Goal: Task Accomplishment & Management: Use online tool/utility

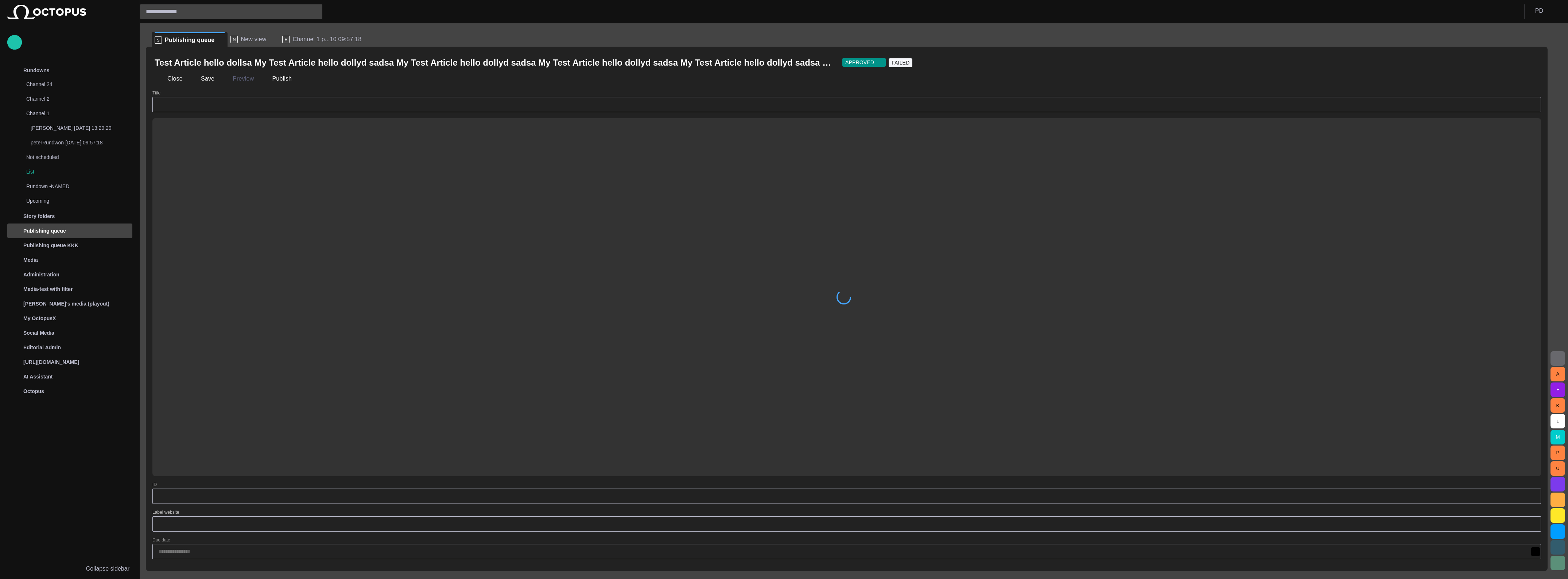
type input "**********"
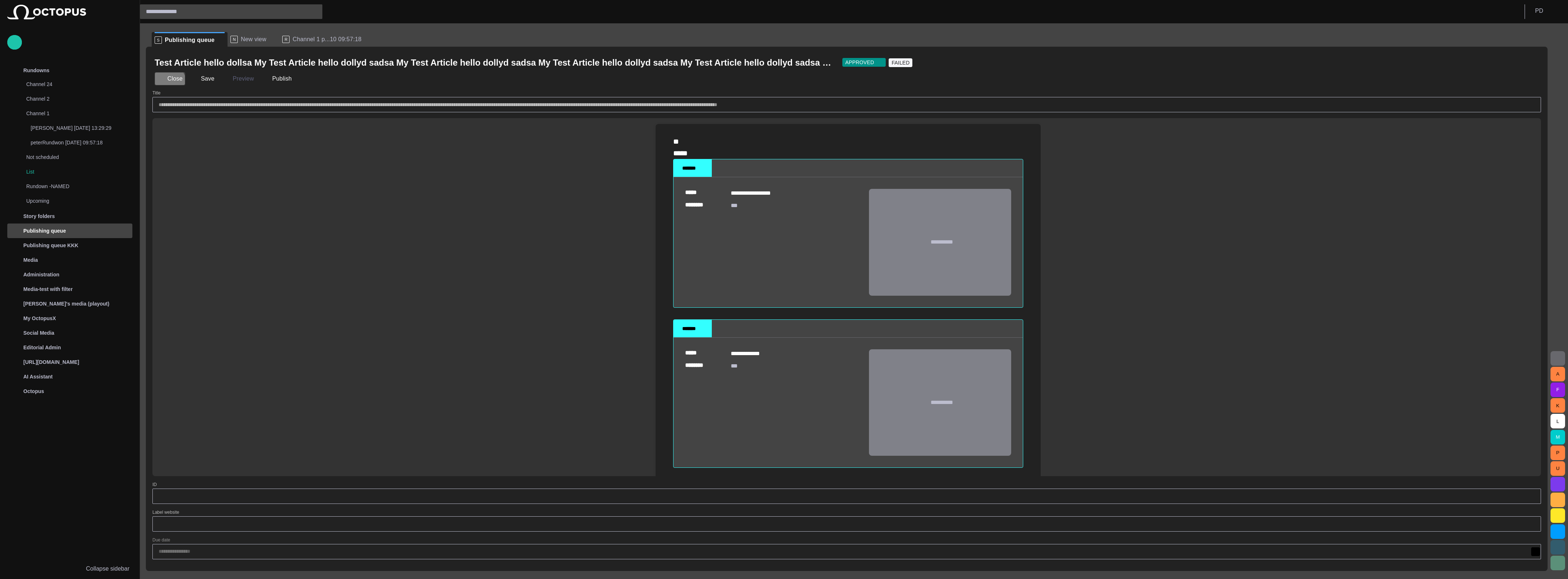
click at [167, 82] on button "Close" at bounding box center [170, 79] width 30 height 13
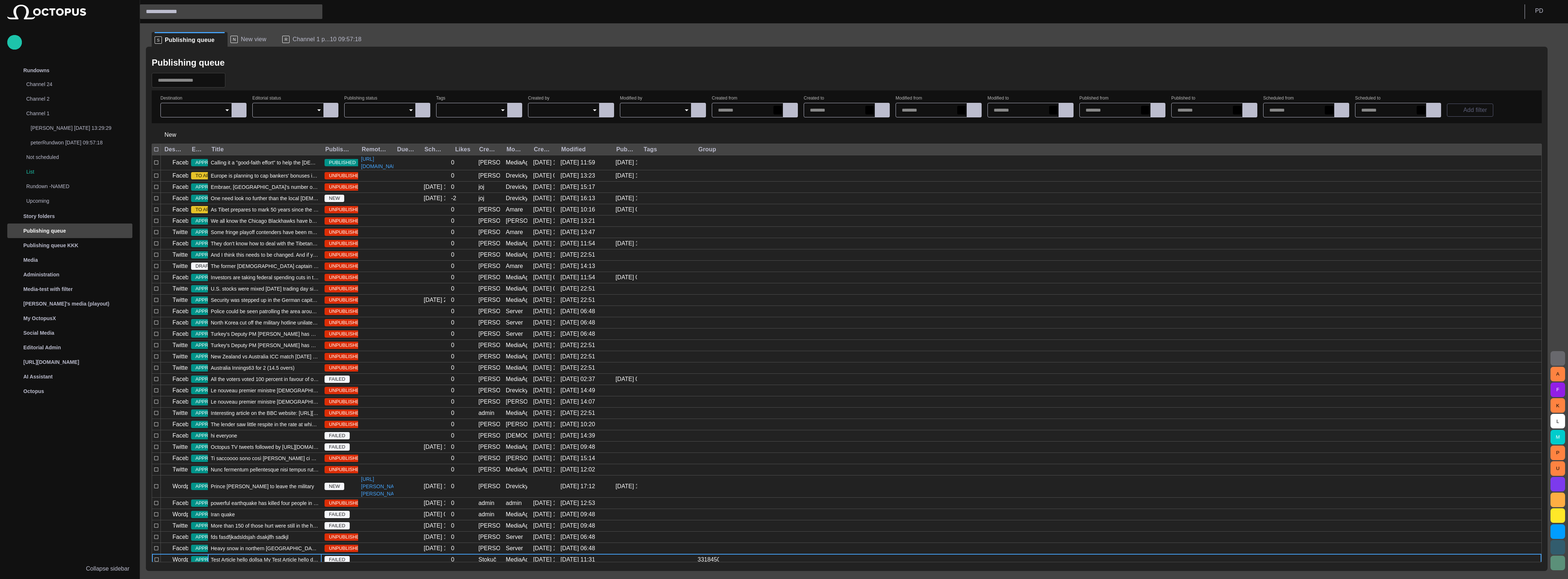
click at [80, 231] on div "Publishing queue" at bounding box center [72, 231] width 121 height 12
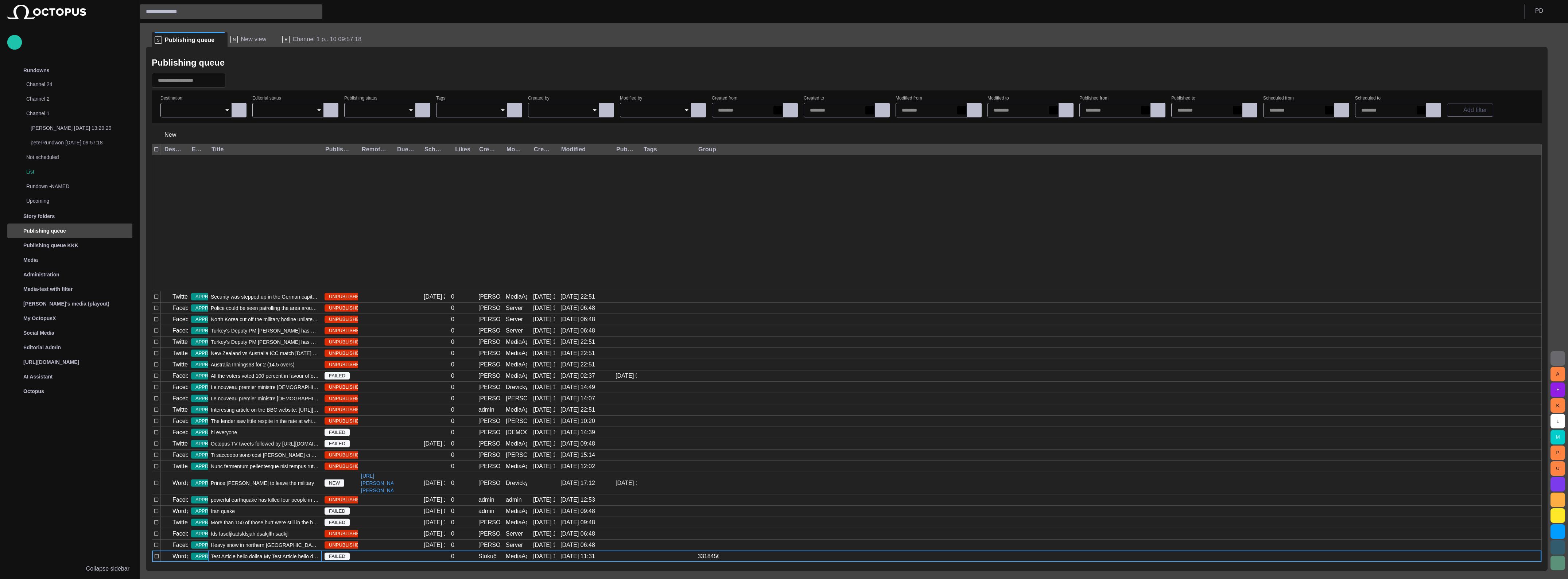
scroll to position [133, 0]
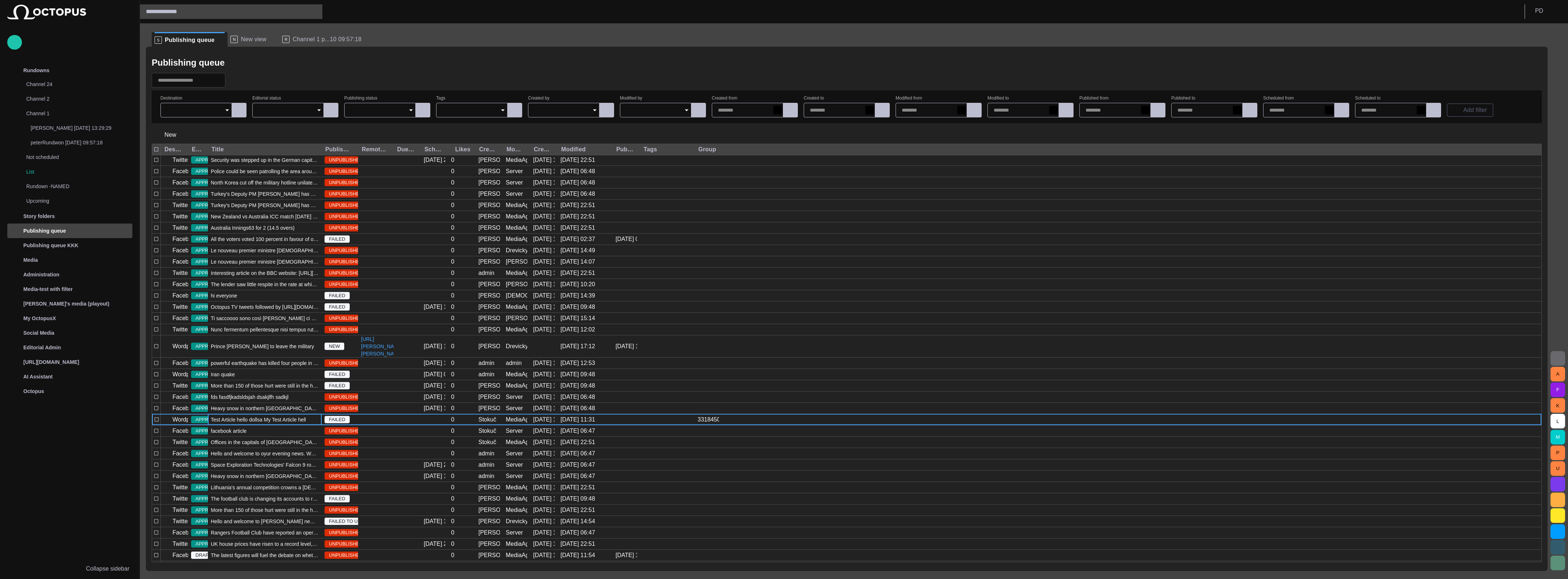
click at [233, 416] on span "Test Article hello dollsa My Test Article hello dollyd sadsa My Test Article he…" at bounding box center [264, 420] width 108 height 7
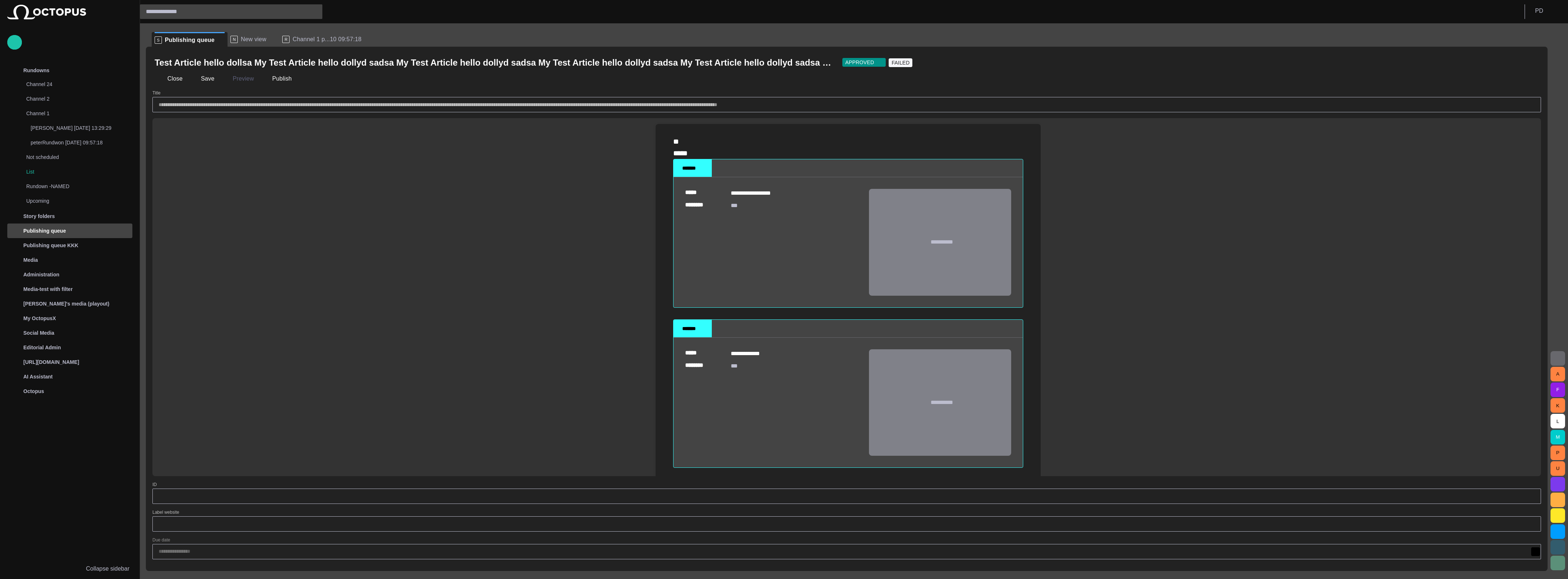
click at [1530, 63] on span "button" at bounding box center [1531, 63] width 7 height 7
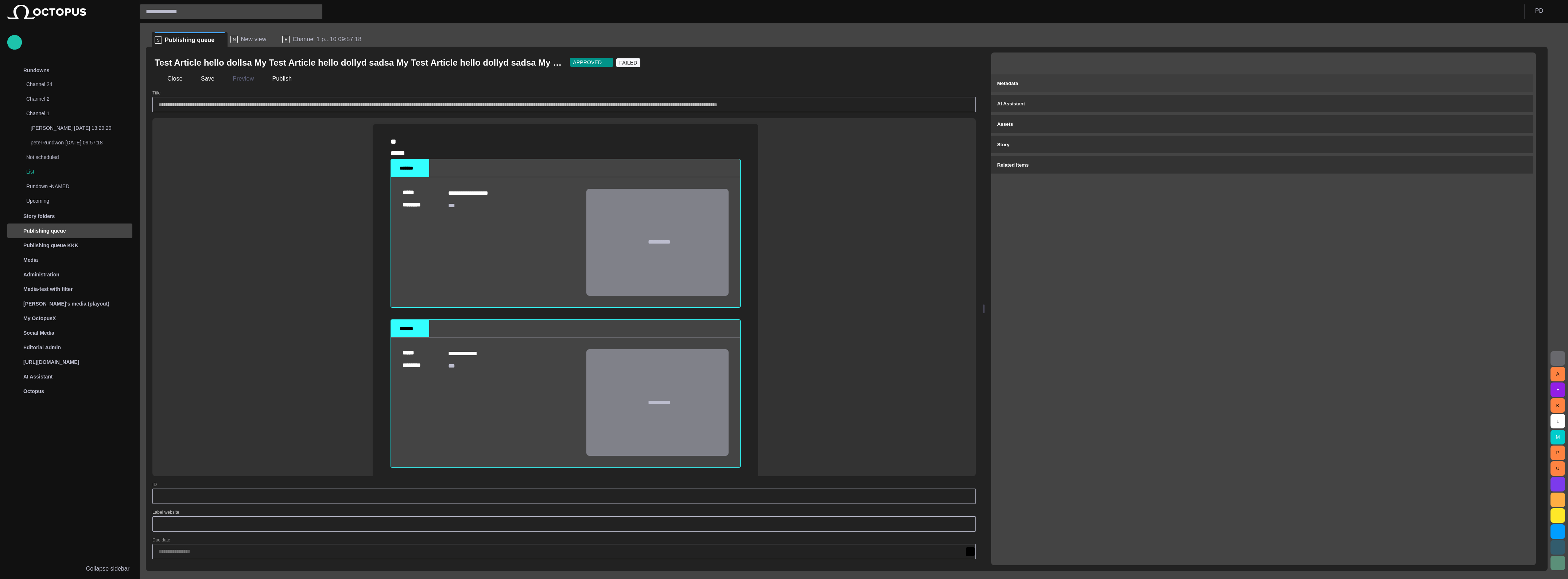
click at [1094, 79] on div "Metadata" at bounding box center [1262, 83] width 530 height 9
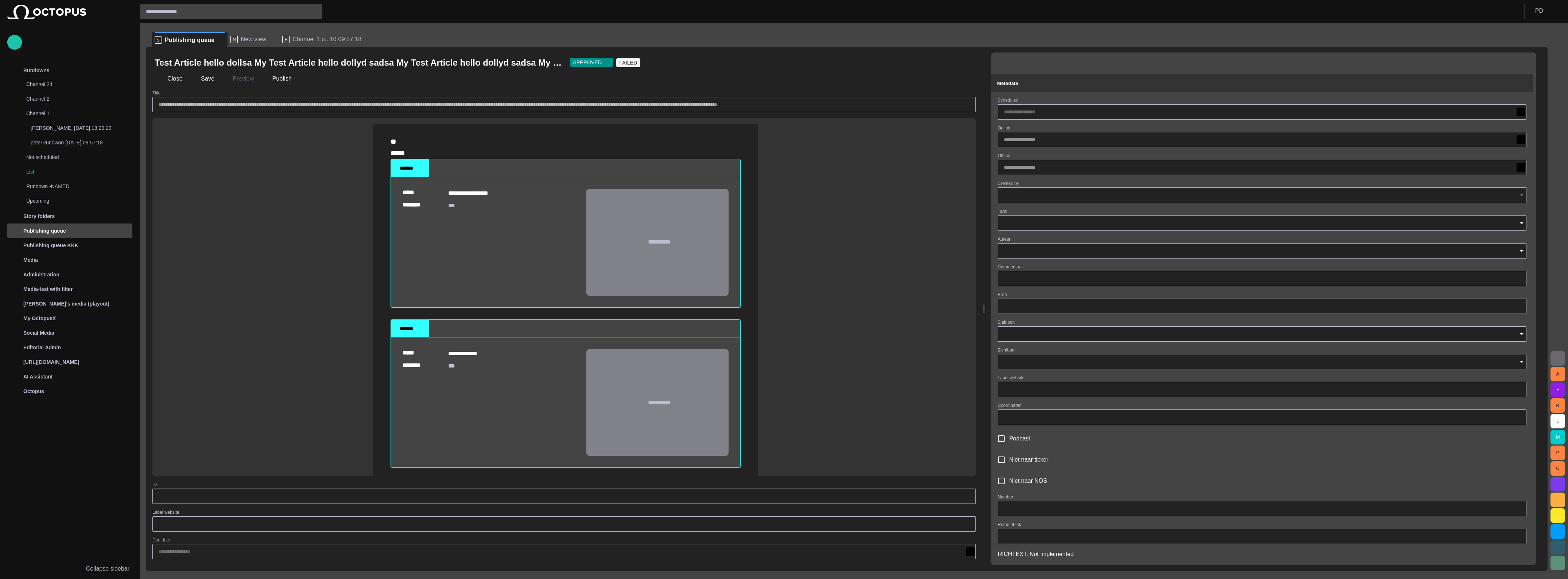
type input "**********"
type input "**"
click at [1094, 79] on div "Metadata" at bounding box center [1262, 83] width 530 height 9
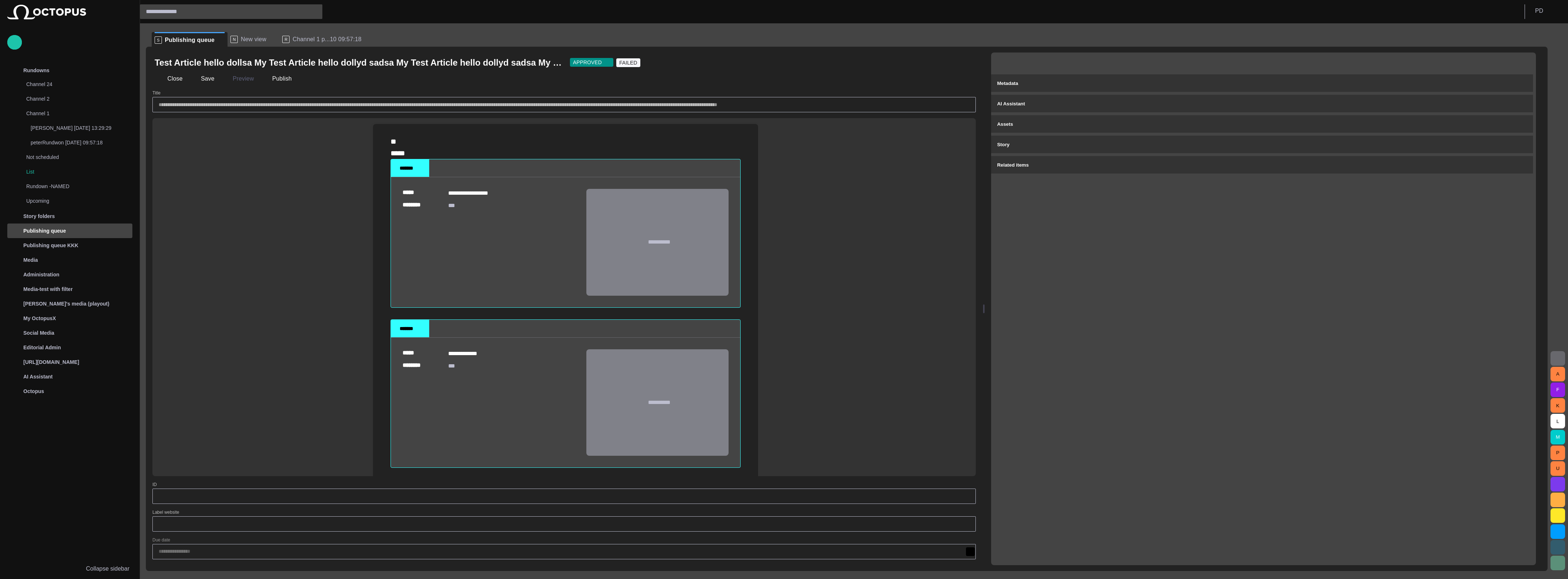
click at [1527, 64] on span "button" at bounding box center [1523, 63] width 7 height 7
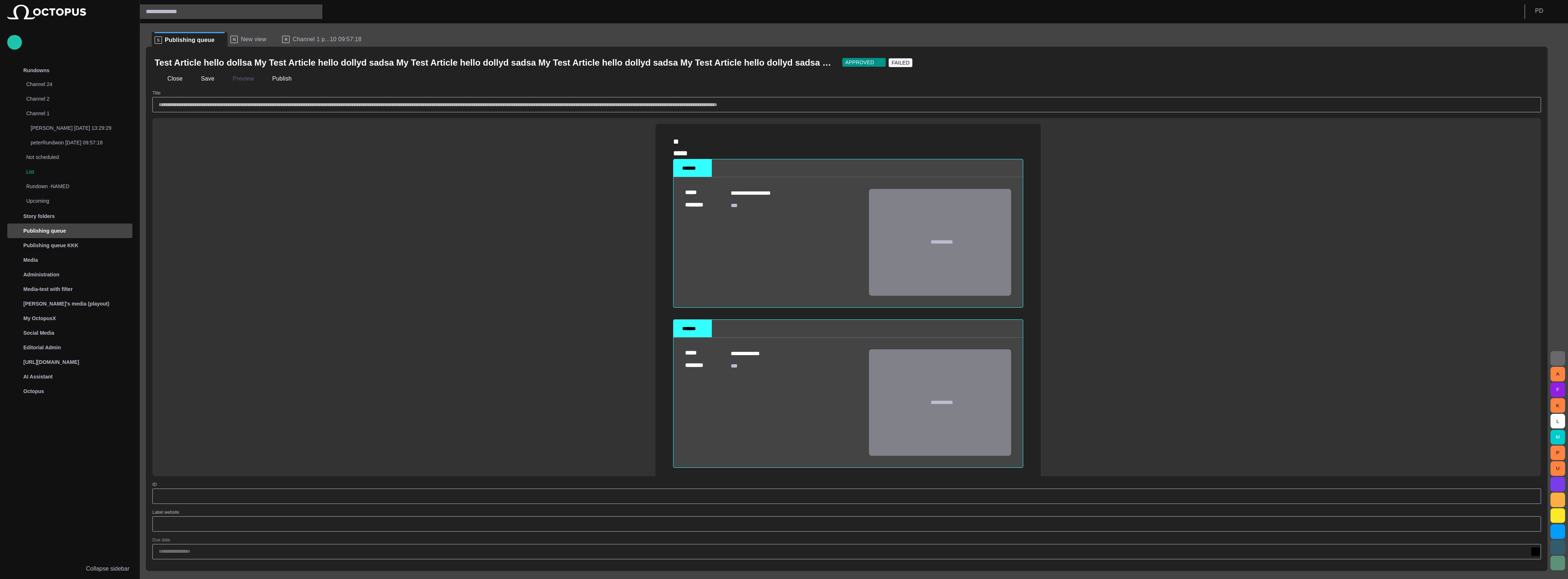
click at [1528, 64] on span "button" at bounding box center [1531, 63] width 7 height 7
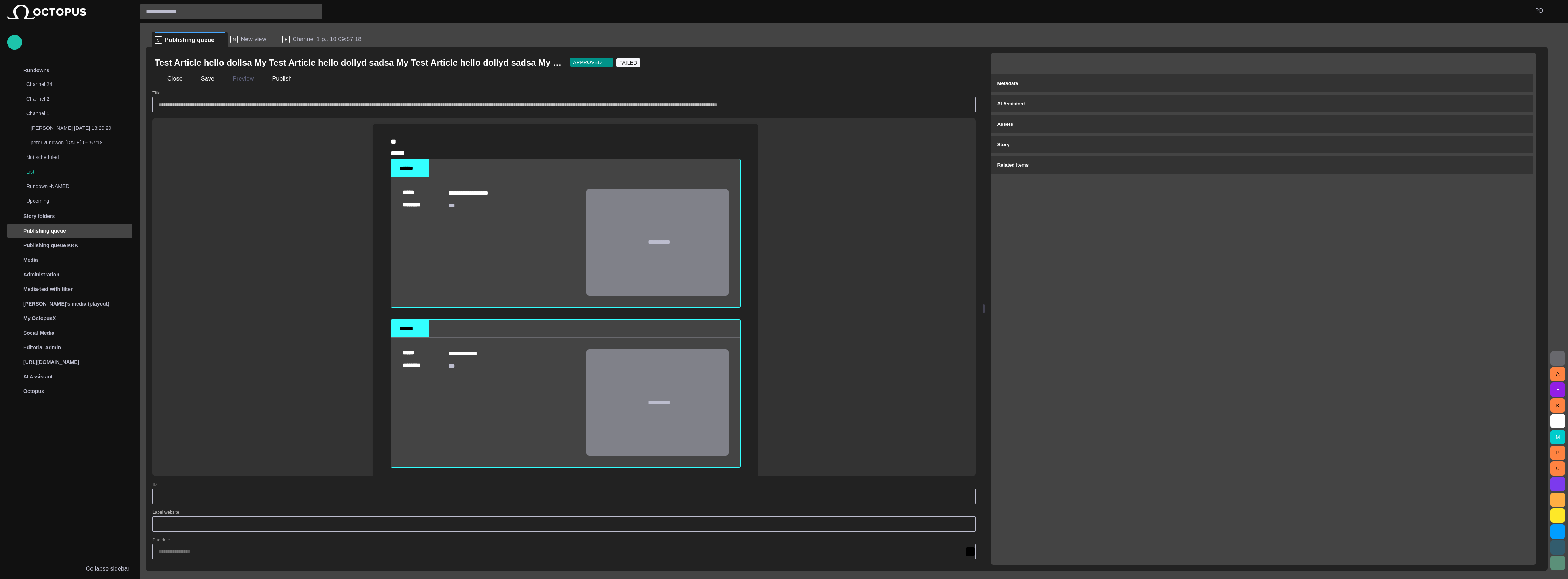
drag, startPoint x: 994, startPoint y: 276, endPoint x: 987, endPoint y: 276, distance: 7.0
click at [987, 276] on div "**********" at bounding box center [847, 309] width 1402 height 524
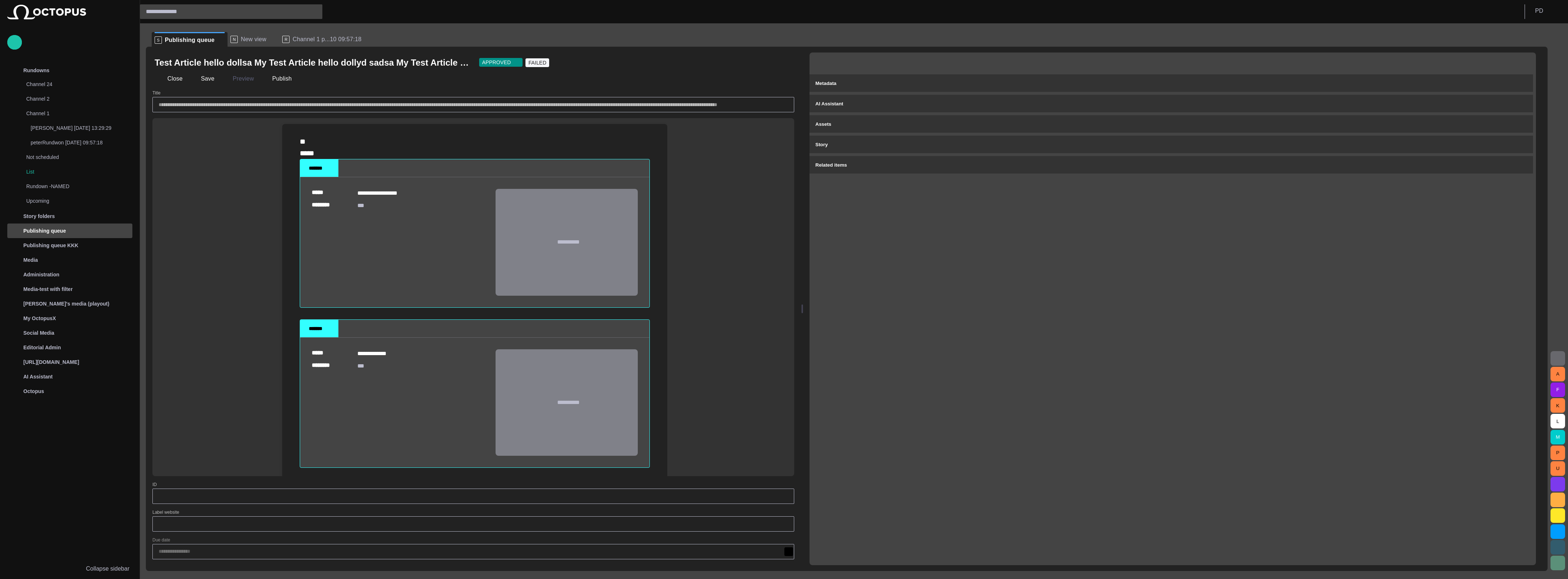
click at [803, 304] on div at bounding box center [802, 309] width 1 height 9
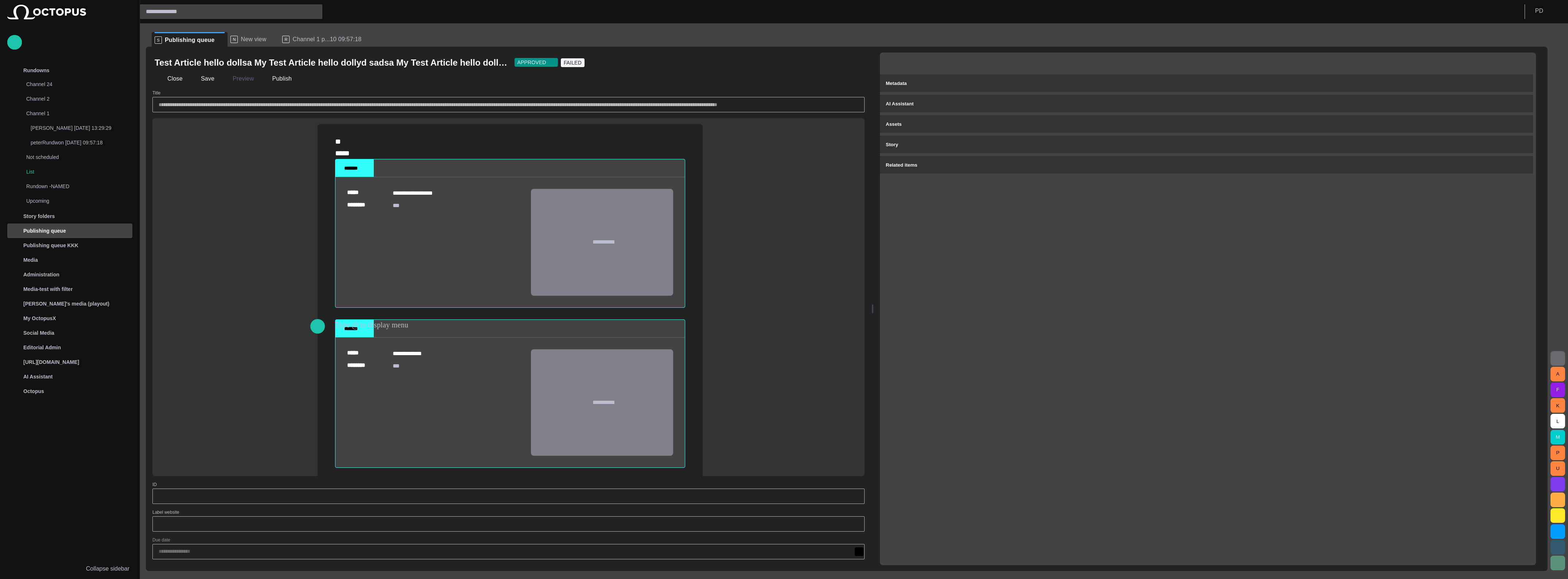
drag, startPoint x: 807, startPoint y: 291, endPoint x: 845, endPoint y: 267, distance: 44.9
click at [871, 267] on div at bounding box center [872, 309] width 3 height 524
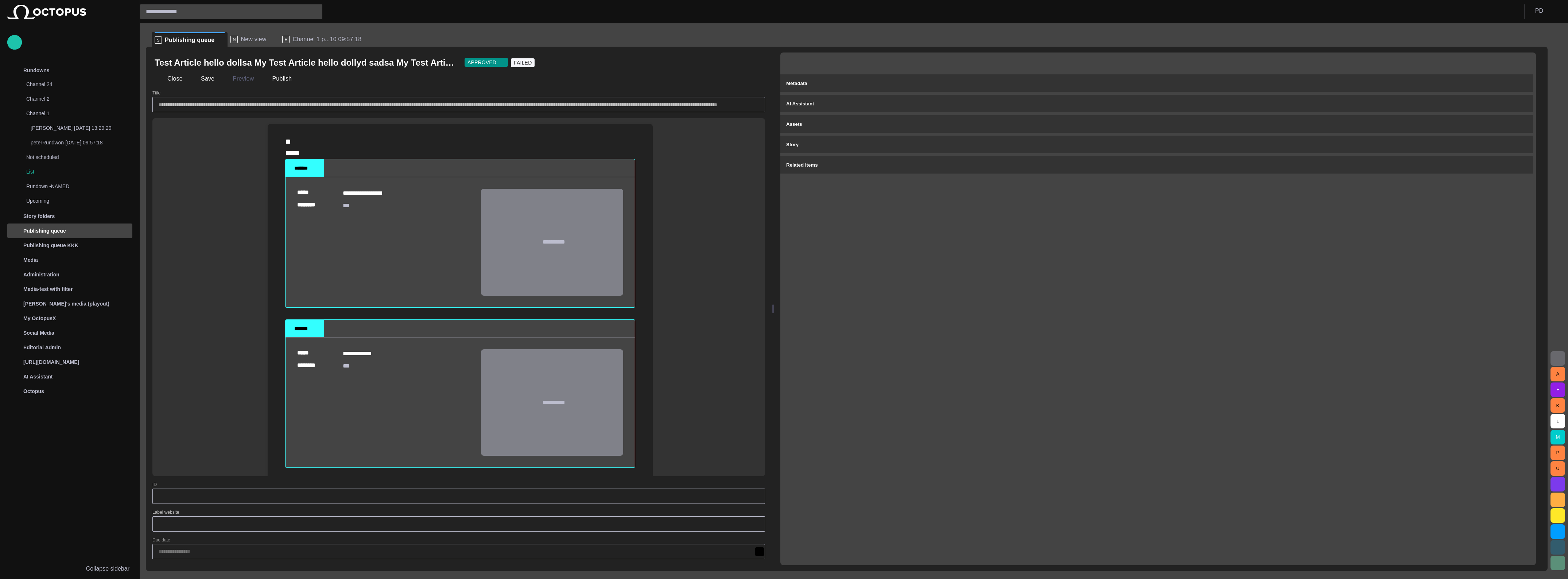
drag, startPoint x: 869, startPoint y: 267, endPoint x: 782, endPoint y: 264, distance: 87.1
click at [774, 264] on div at bounding box center [773, 309] width 3 height 524
click at [914, 279] on div "Metadata AI Assistant Assets Story Related items" at bounding box center [1161, 309] width 750 height 513
click at [848, 64] on span "button" at bounding box center [844, 63] width 7 height 7
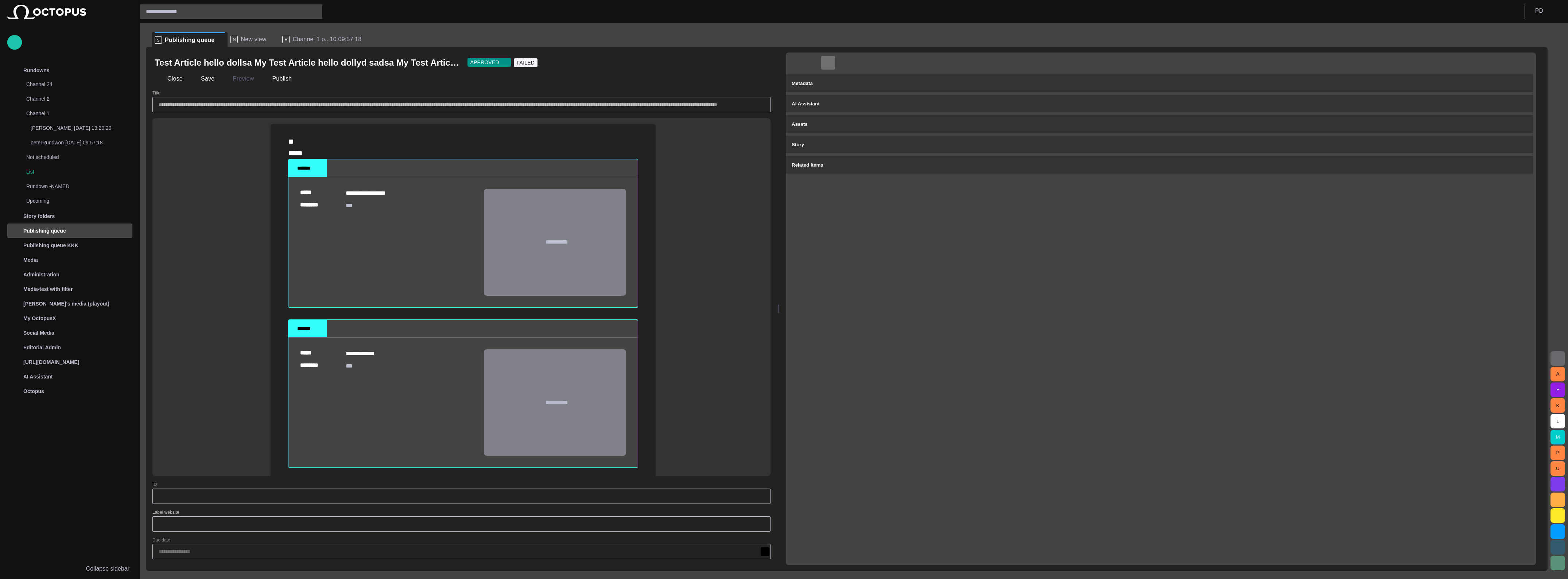
click at [831, 62] on span "button" at bounding box center [828, 63] width 7 height 7
click at [816, 59] on span "button" at bounding box center [812, 63] width 7 height 7
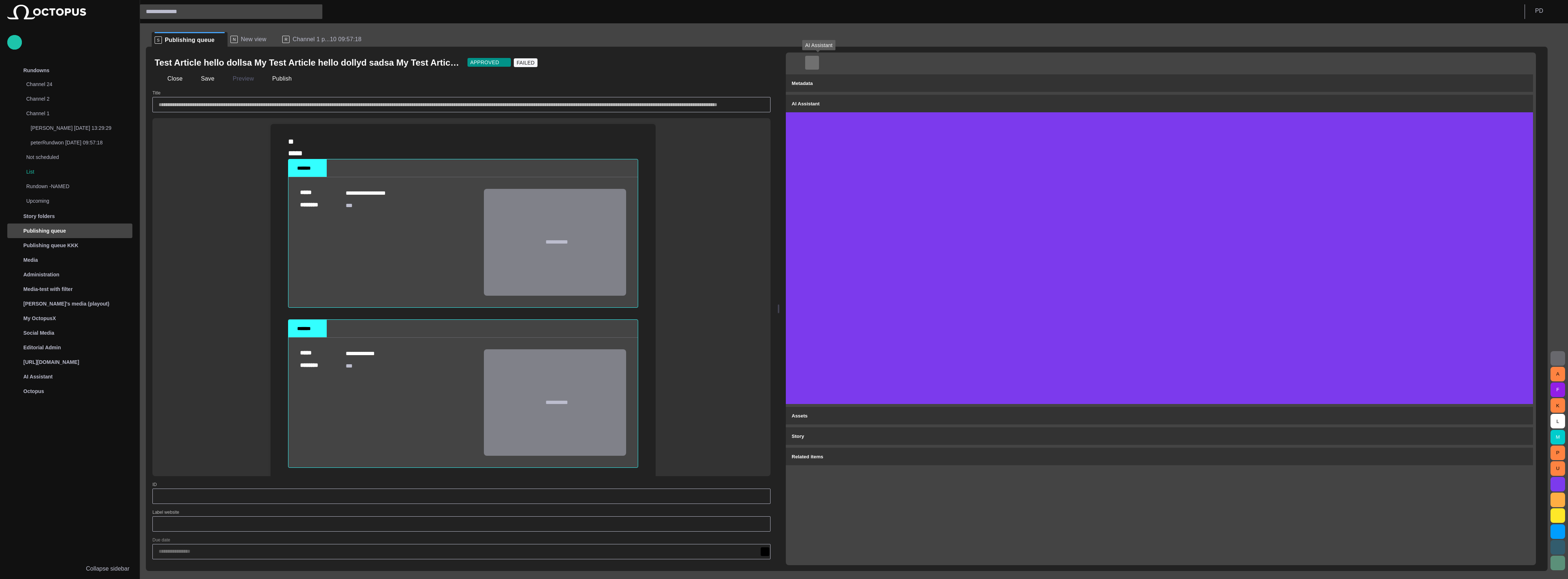
click at [816, 60] on span "button" at bounding box center [812, 63] width 7 height 7
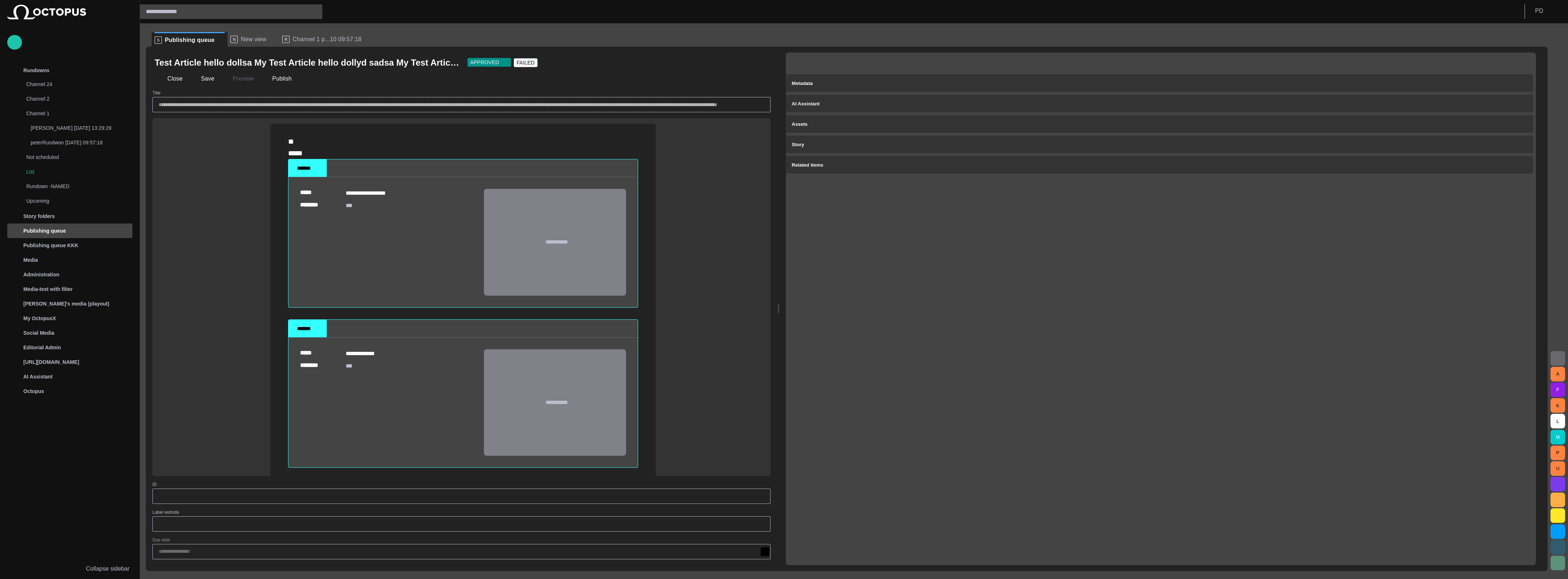
click at [797, 62] on button "button" at bounding box center [796, 63] width 15 height 15
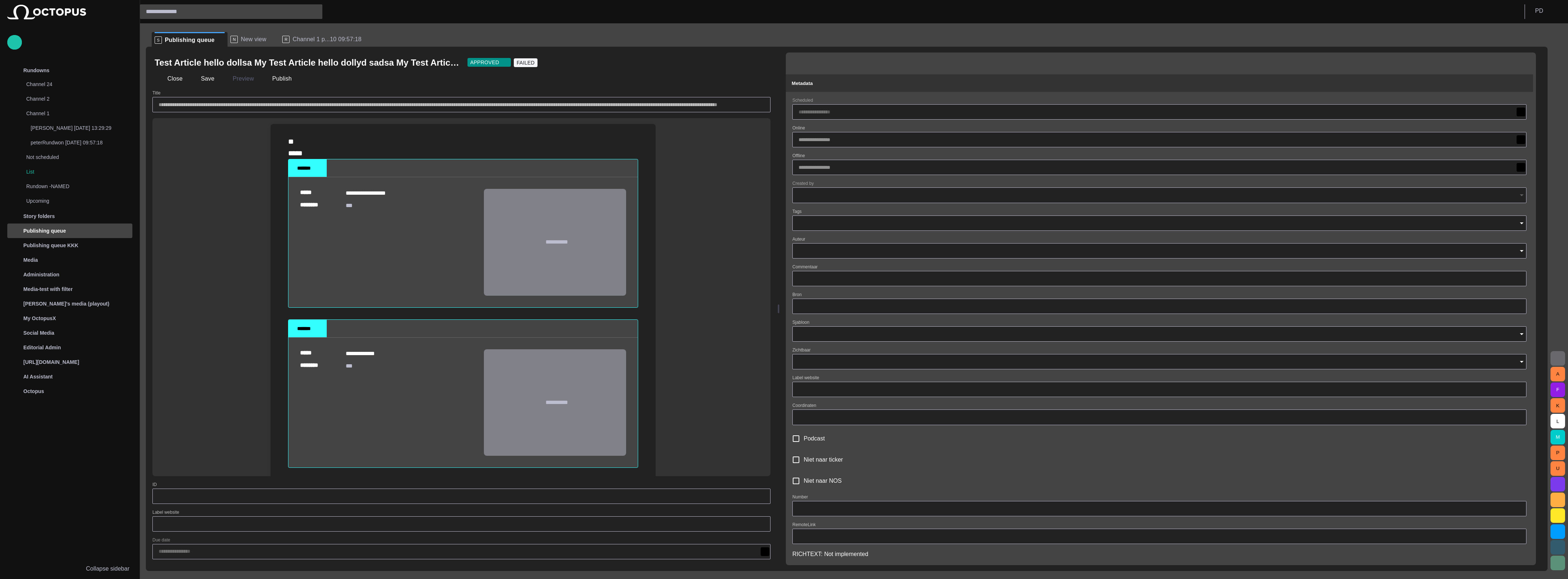
type input "**********"
type input "**"
click at [797, 62] on button "button" at bounding box center [796, 63] width 15 height 15
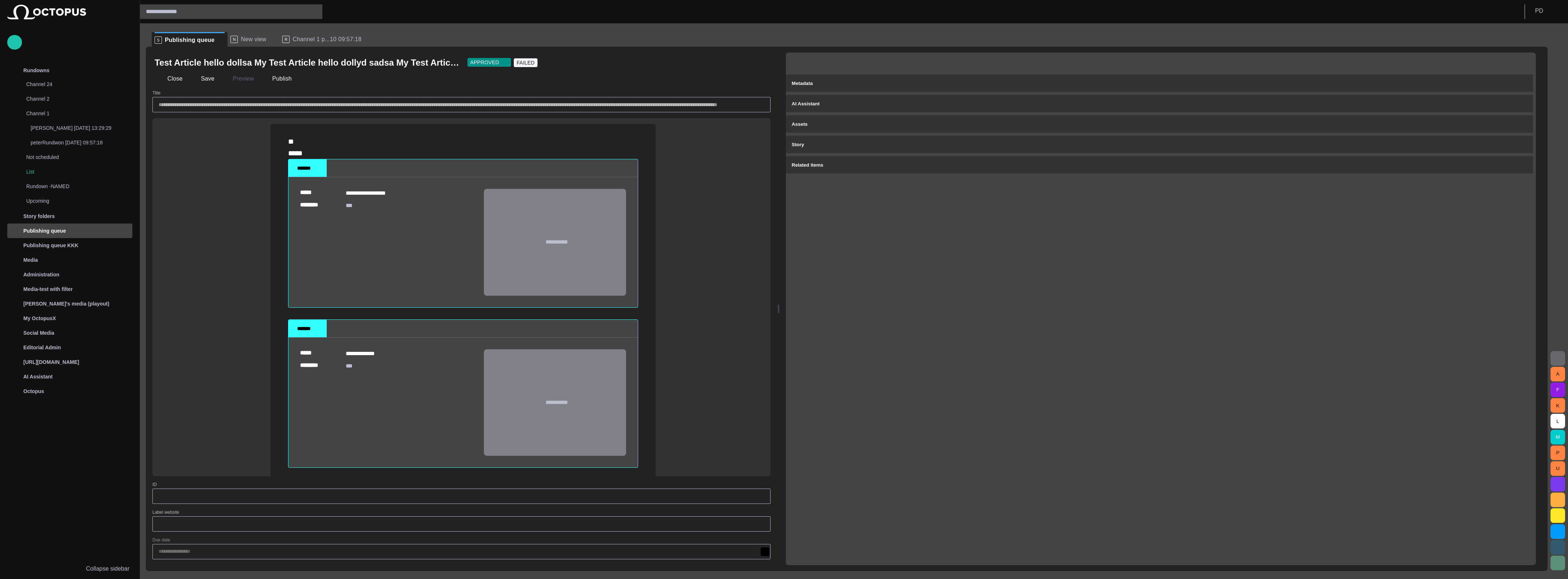
drag, startPoint x: 1202, startPoint y: 417, endPoint x: 1200, endPoint y: 409, distance: 8.2
click at [1202, 417] on div "Metadata AI Assistant Assets Story Related items" at bounding box center [1161, 309] width 750 height 513
click at [835, 60] on button "button" at bounding box center [828, 63] width 15 height 15
click at [848, 61] on span "button" at bounding box center [844, 63] width 7 height 7
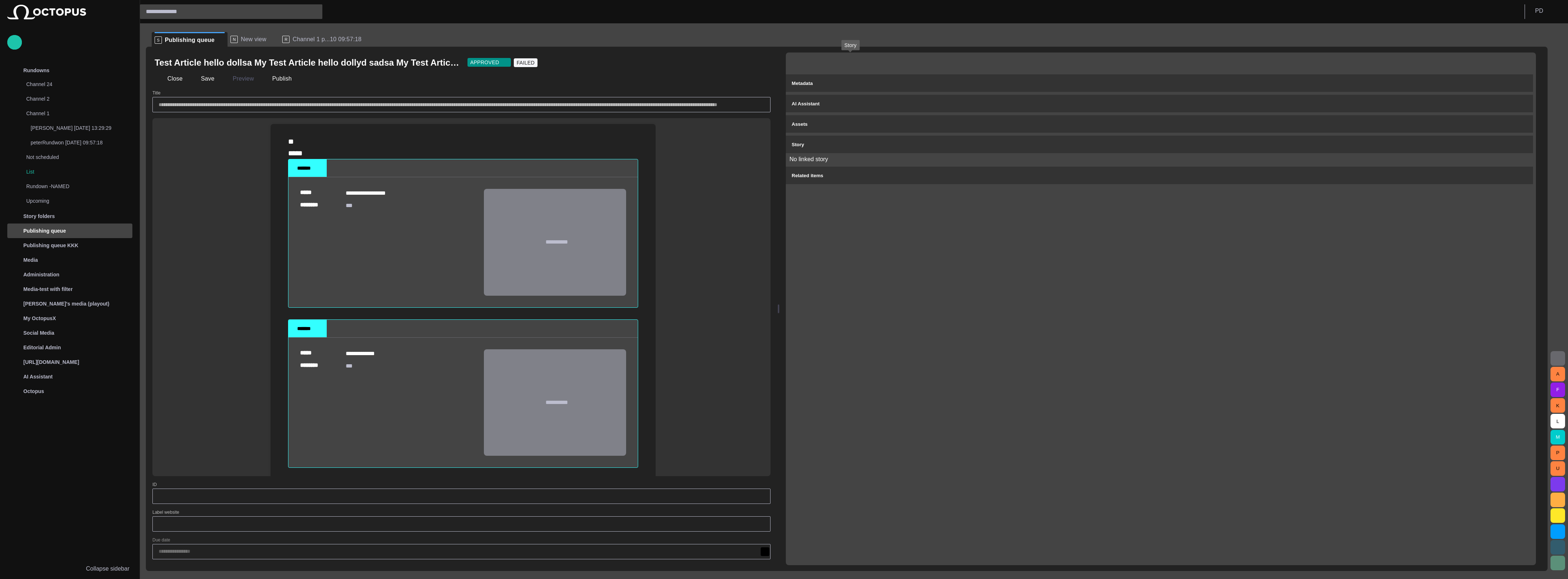
click at [848, 61] on span "button" at bounding box center [844, 63] width 7 height 7
click at [861, 62] on button "button" at bounding box center [860, 63] width 15 height 15
click at [1088, 290] on div "Metadata AI Assistant Assets Story Related items" at bounding box center [1161, 309] width 750 height 513
click at [965, 81] on div "Metadata" at bounding box center [1160, 83] width 735 height 9
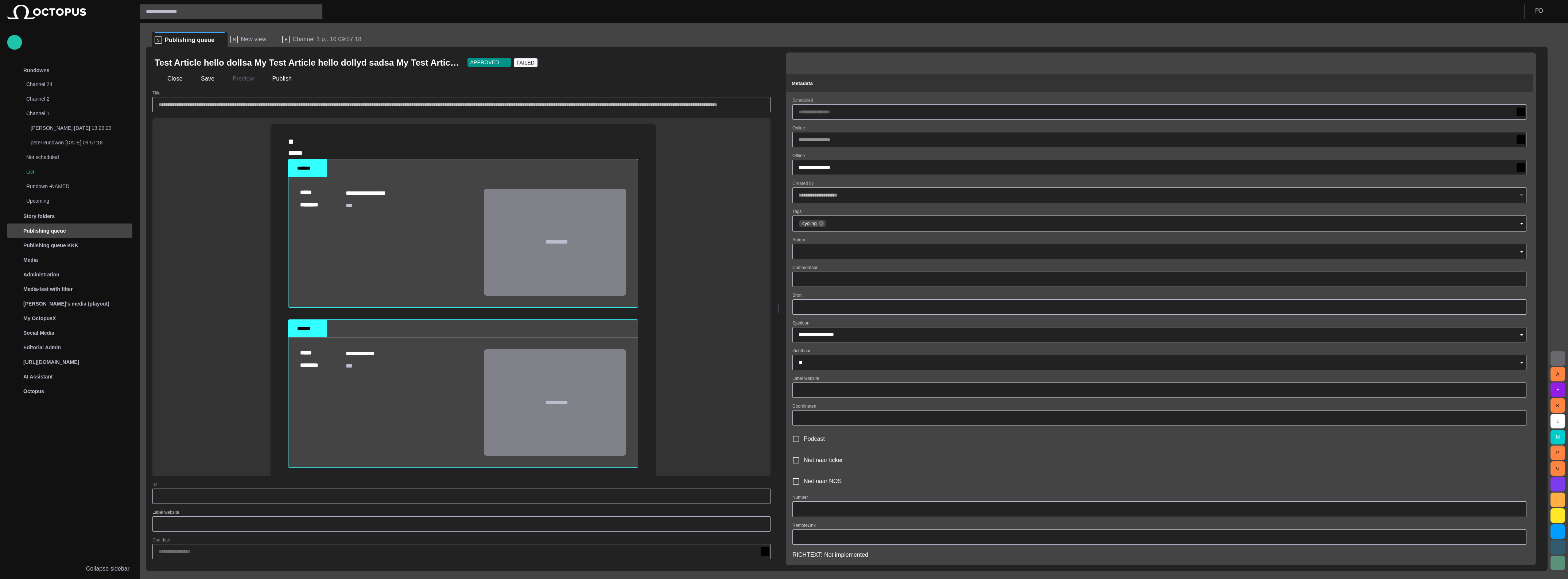
click at [933, 86] on div "Metadata" at bounding box center [1160, 83] width 735 height 9
